Goal: Task Accomplishment & Management: Manage account settings

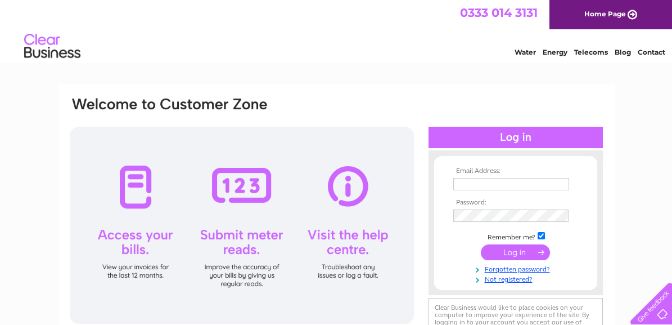
type input "[EMAIL_ADDRESS][PERSON_NAME][DOMAIN_NAME]"
click at [511, 252] on input "submit" at bounding box center [515, 252] width 69 height 16
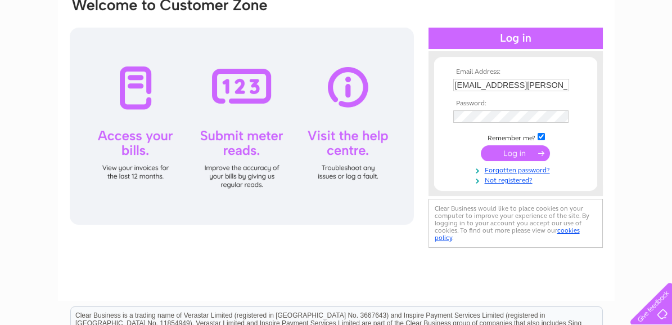
scroll to position [113, 0]
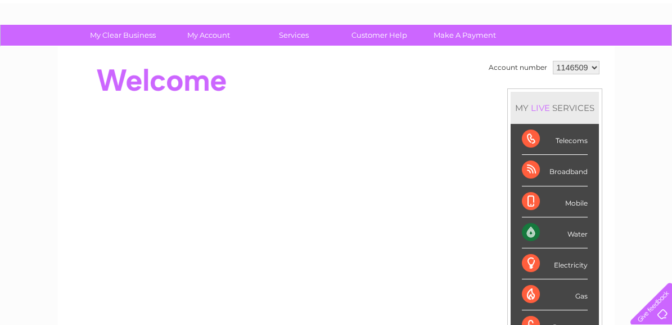
scroll to position [116, 0]
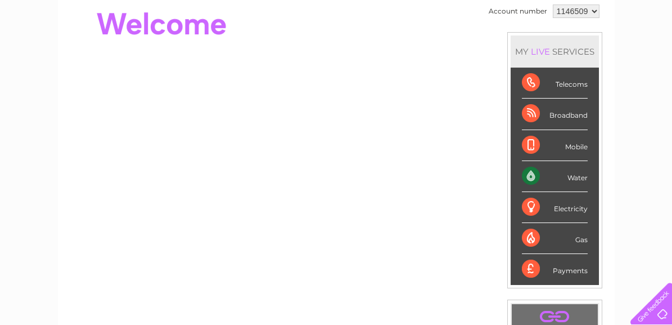
click at [564, 174] on div "Water" at bounding box center [555, 176] width 66 height 31
click at [526, 174] on div "Water" at bounding box center [555, 176] width 66 height 31
drag, startPoint x: 526, startPoint y: 174, endPoint x: 561, endPoint y: 174, distance: 35.5
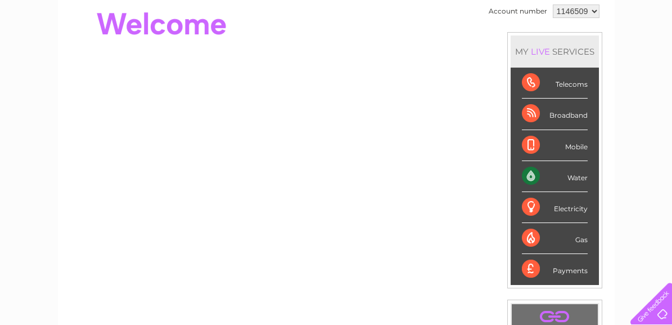
click at [561, 174] on div "Water" at bounding box center [555, 176] width 66 height 31
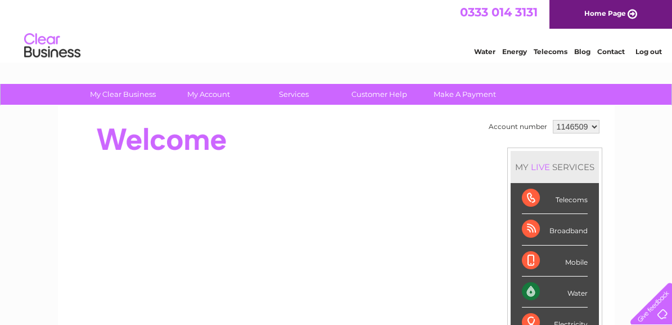
scroll to position [0, 0]
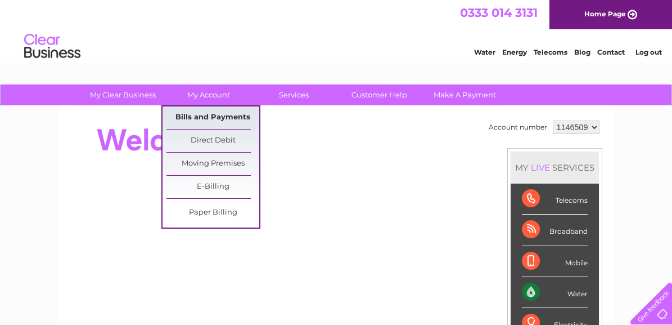
click at [217, 115] on link "Bills and Payments" at bounding box center [213, 117] width 93 height 23
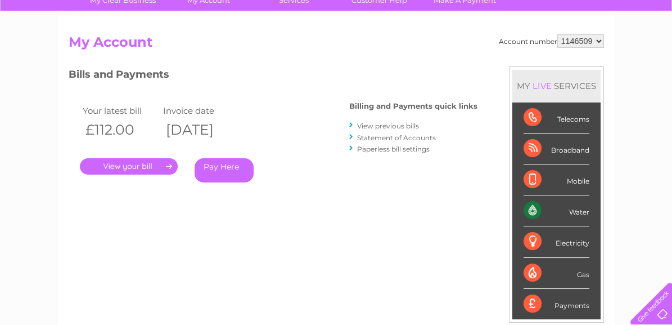
scroll to position [113, 0]
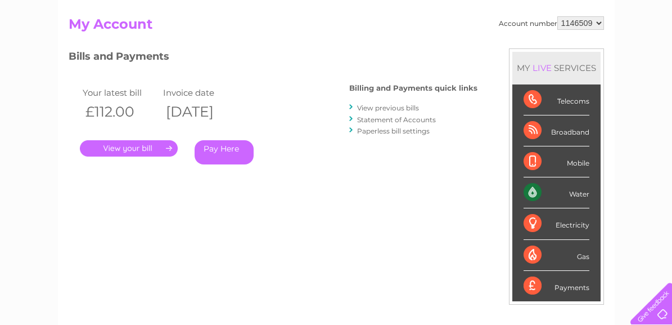
click at [131, 149] on link "." at bounding box center [129, 148] width 98 height 16
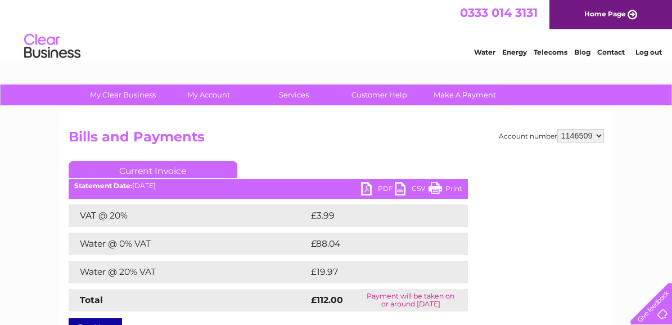
click at [369, 188] on link "PDF" at bounding box center [378, 190] width 34 height 16
